Goal: Task Accomplishment & Management: Manage account settings

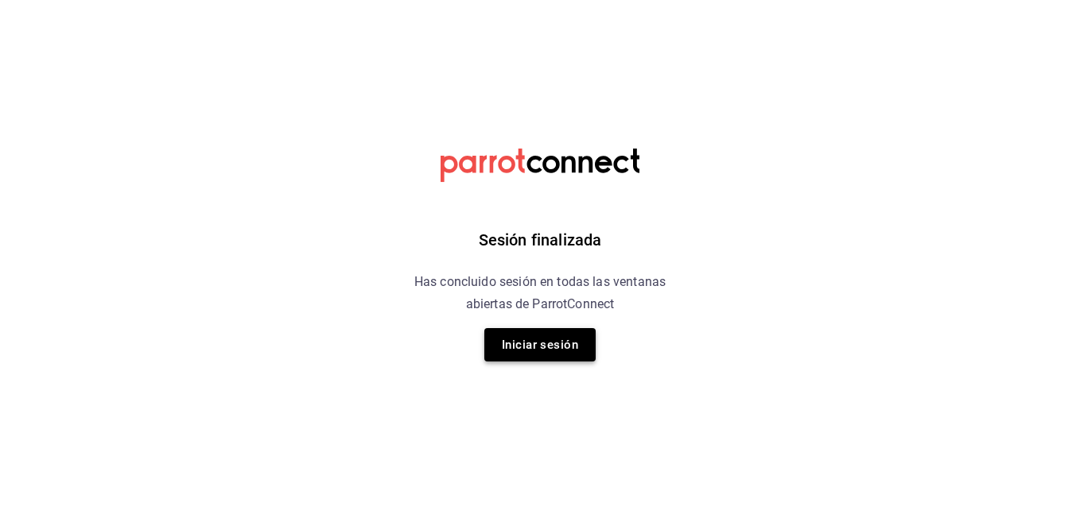
click at [531, 341] on button "Iniciar sesión" at bounding box center [539, 344] width 111 height 33
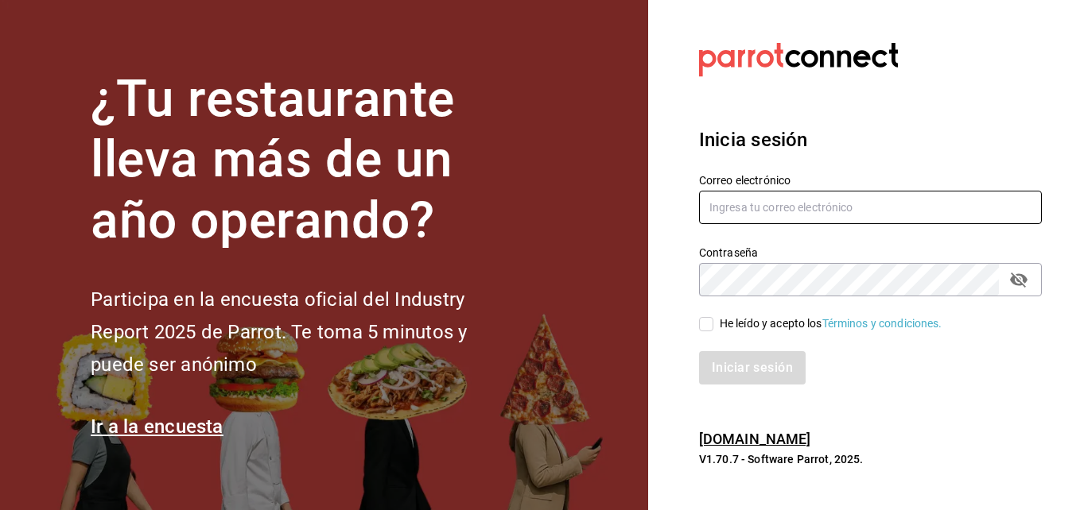
type input "[PERSON_NAME][EMAIL_ADDRESS][PERSON_NAME][DOMAIN_NAME]"
click at [705, 324] on input "He leído y acepto los Términos y condiciones." at bounding box center [706, 324] width 14 height 14
checkbox input "true"
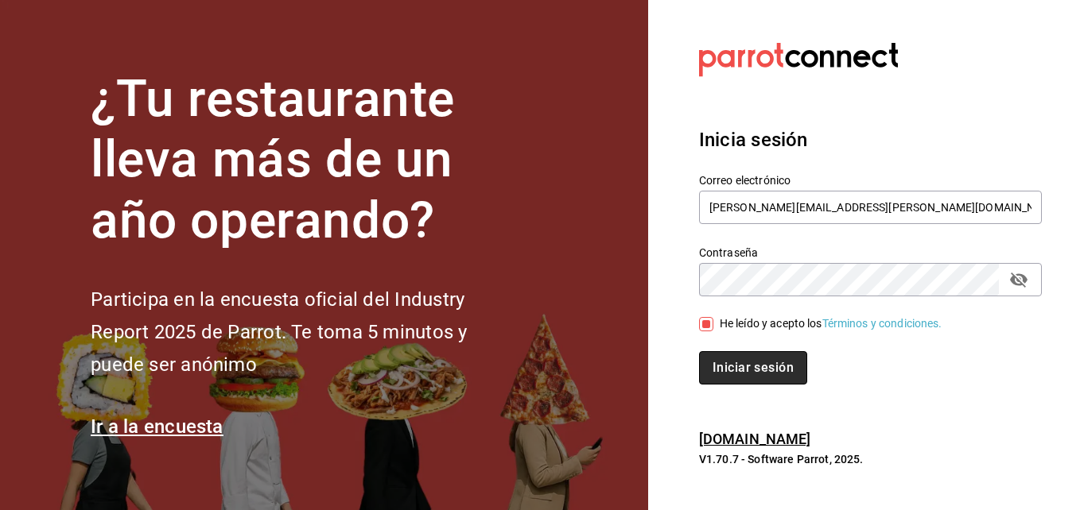
click at [742, 358] on button "Iniciar sesión" at bounding box center [753, 367] width 108 height 33
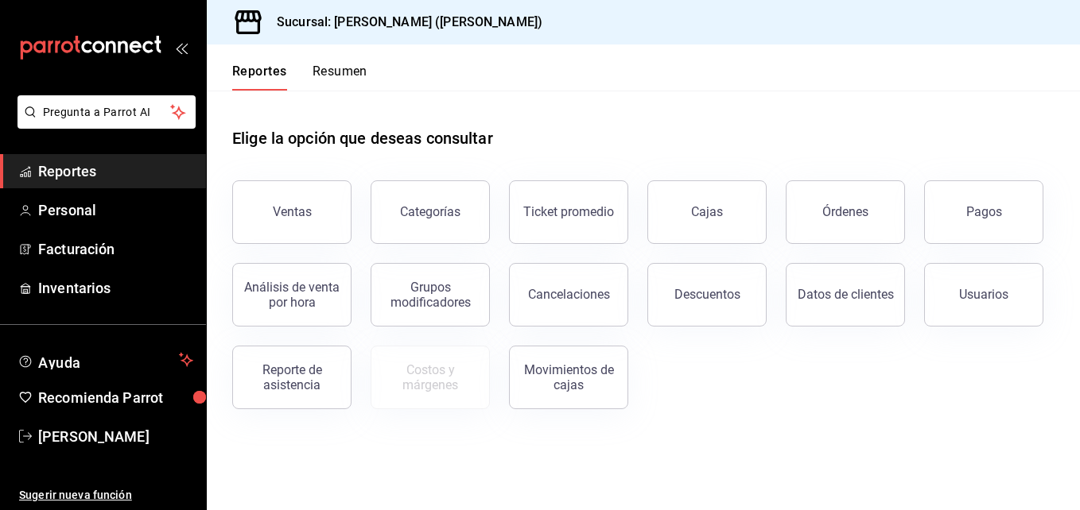
click at [347, 72] on button "Resumen" at bounding box center [339, 77] width 55 height 27
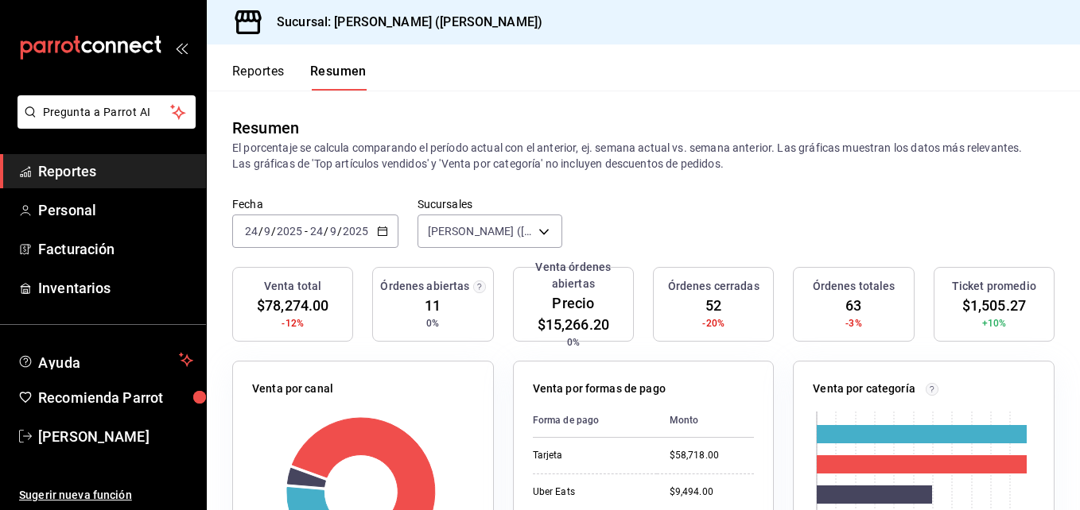
click at [289, 239] on div "[DATE] [DATE] - [DATE] [DATE]" at bounding box center [315, 231] width 166 height 33
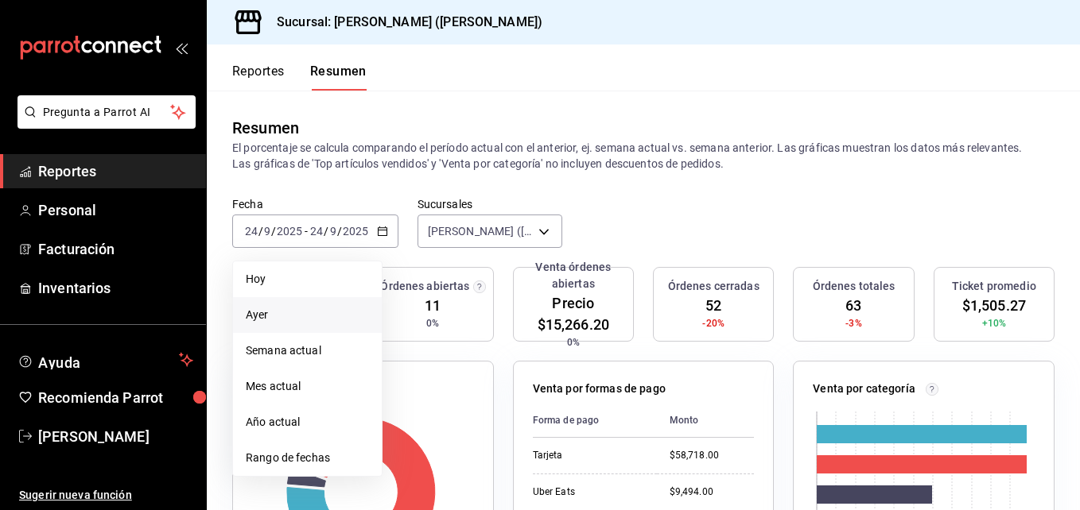
click at [286, 302] on li "Ayer" at bounding box center [307, 315] width 149 height 36
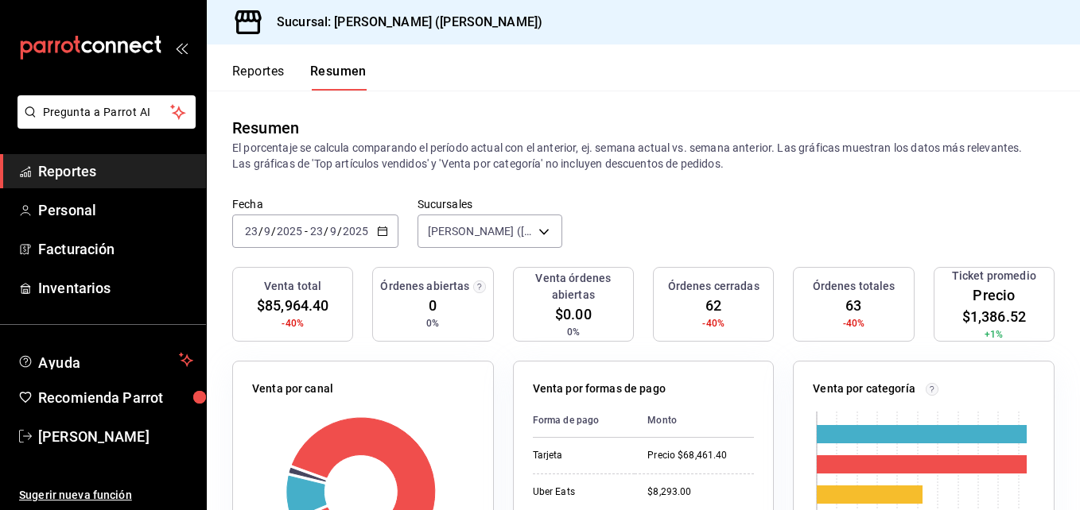
click at [286, 249] on div "Fecha [DATE] [DATE] - [DATE] [DATE] Sucursales [PERSON_NAME] ([PERSON_NAME]) [o…" at bounding box center [643, 232] width 873 height 70
click at [288, 236] on input "2025" at bounding box center [289, 231] width 27 height 13
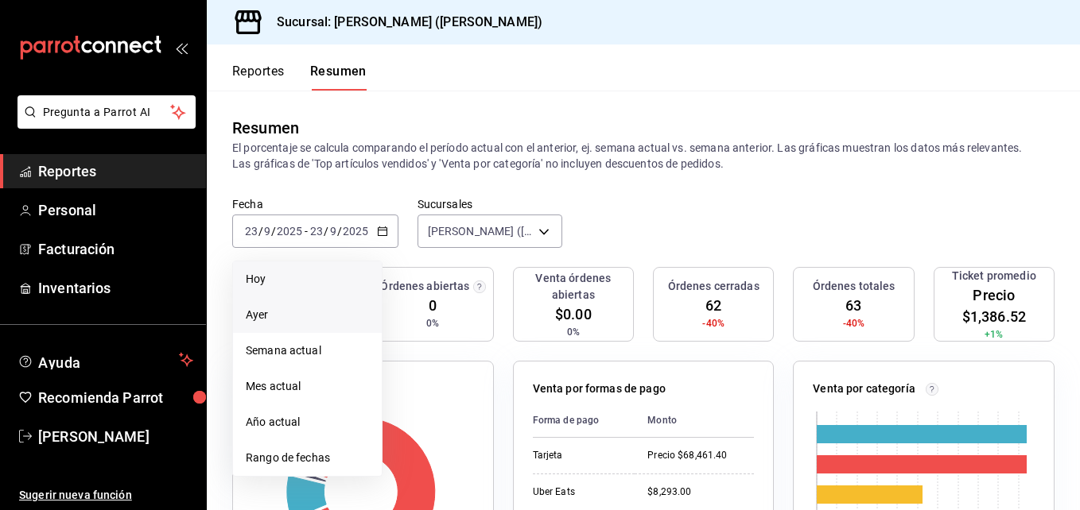
click at [284, 278] on span "Hoy" at bounding box center [307, 279] width 123 height 17
